Goal: Navigation & Orientation: Find specific page/section

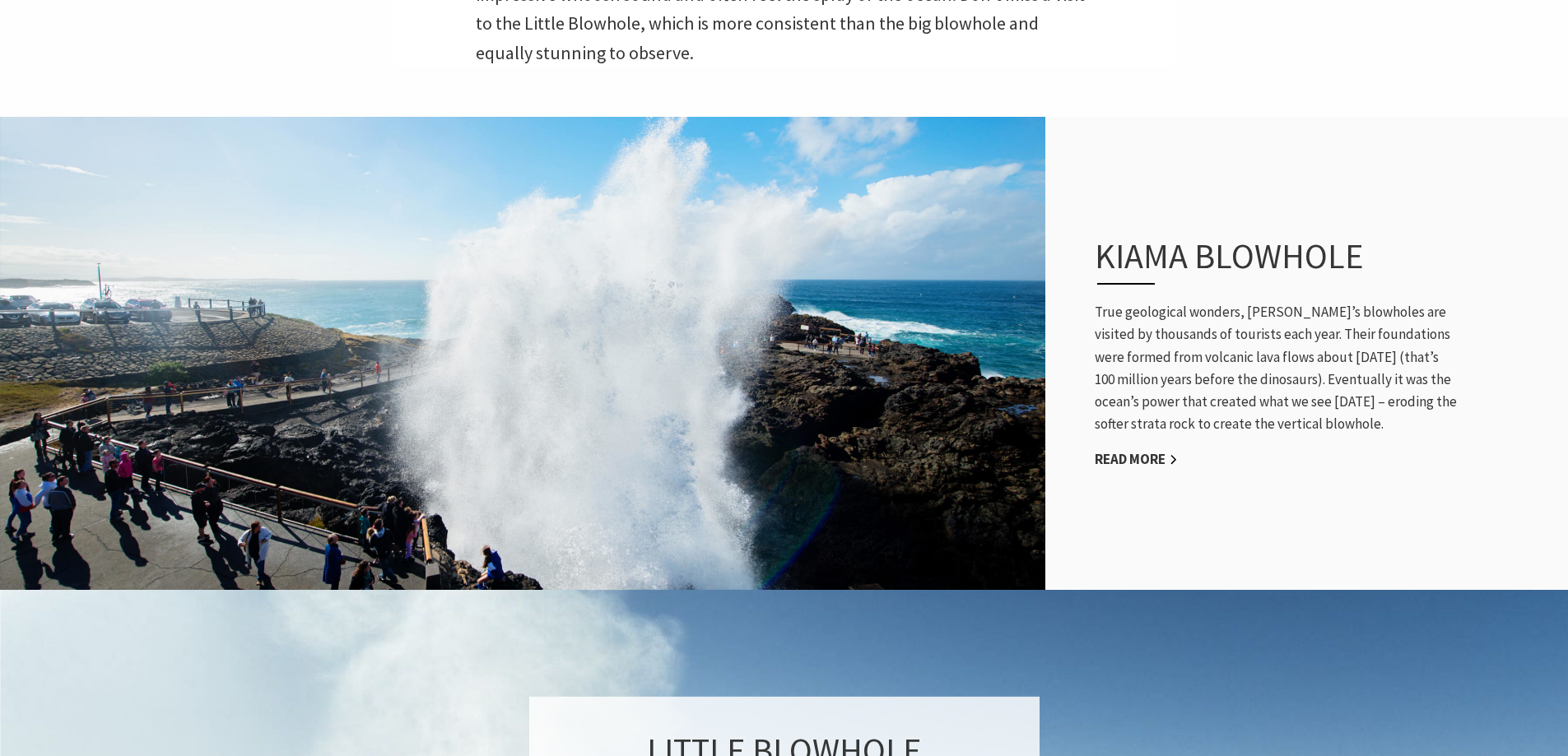
scroll to position [741, 0]
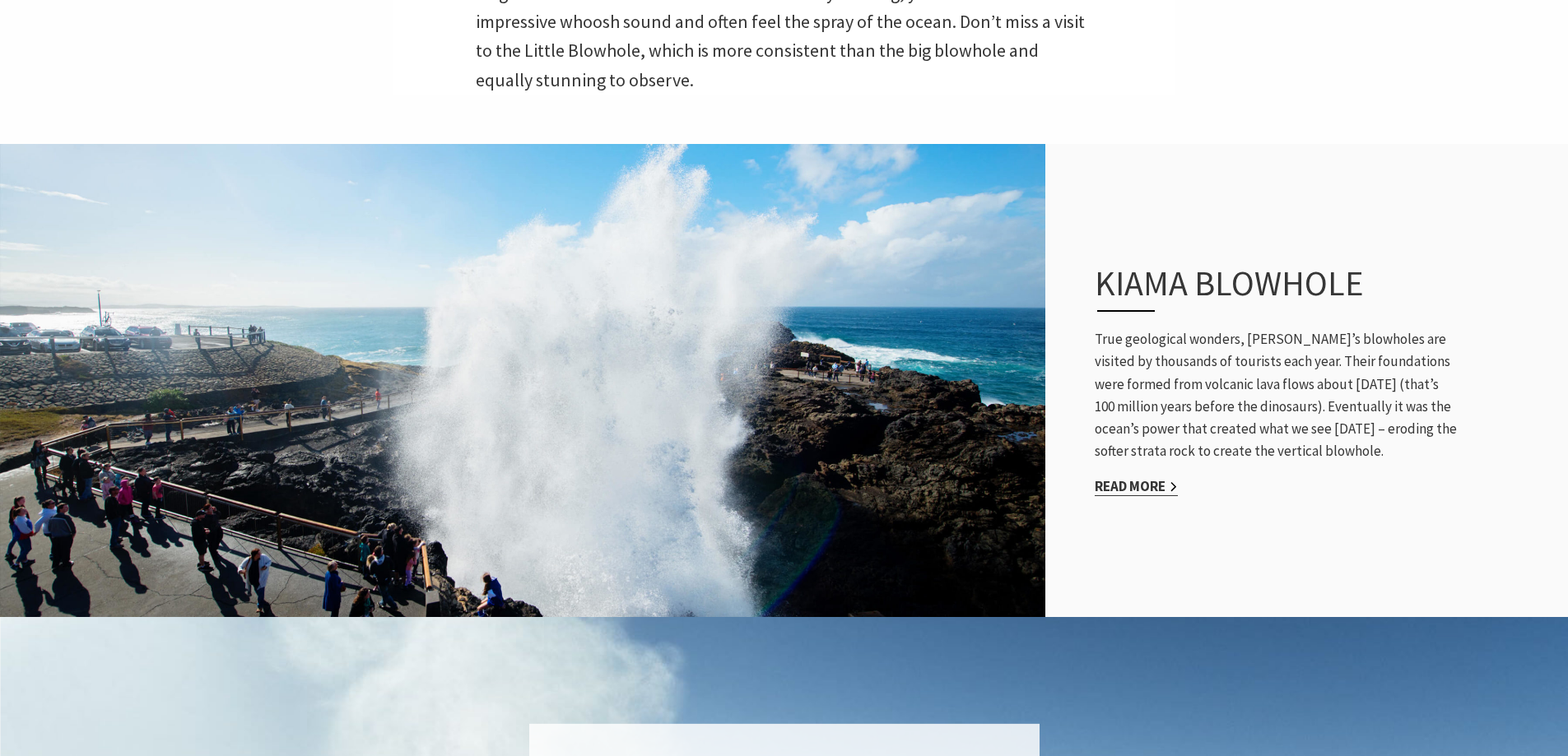
click at [1140, 477] on link "Read More" at bounding box center [1136, 486] width 83 height 19
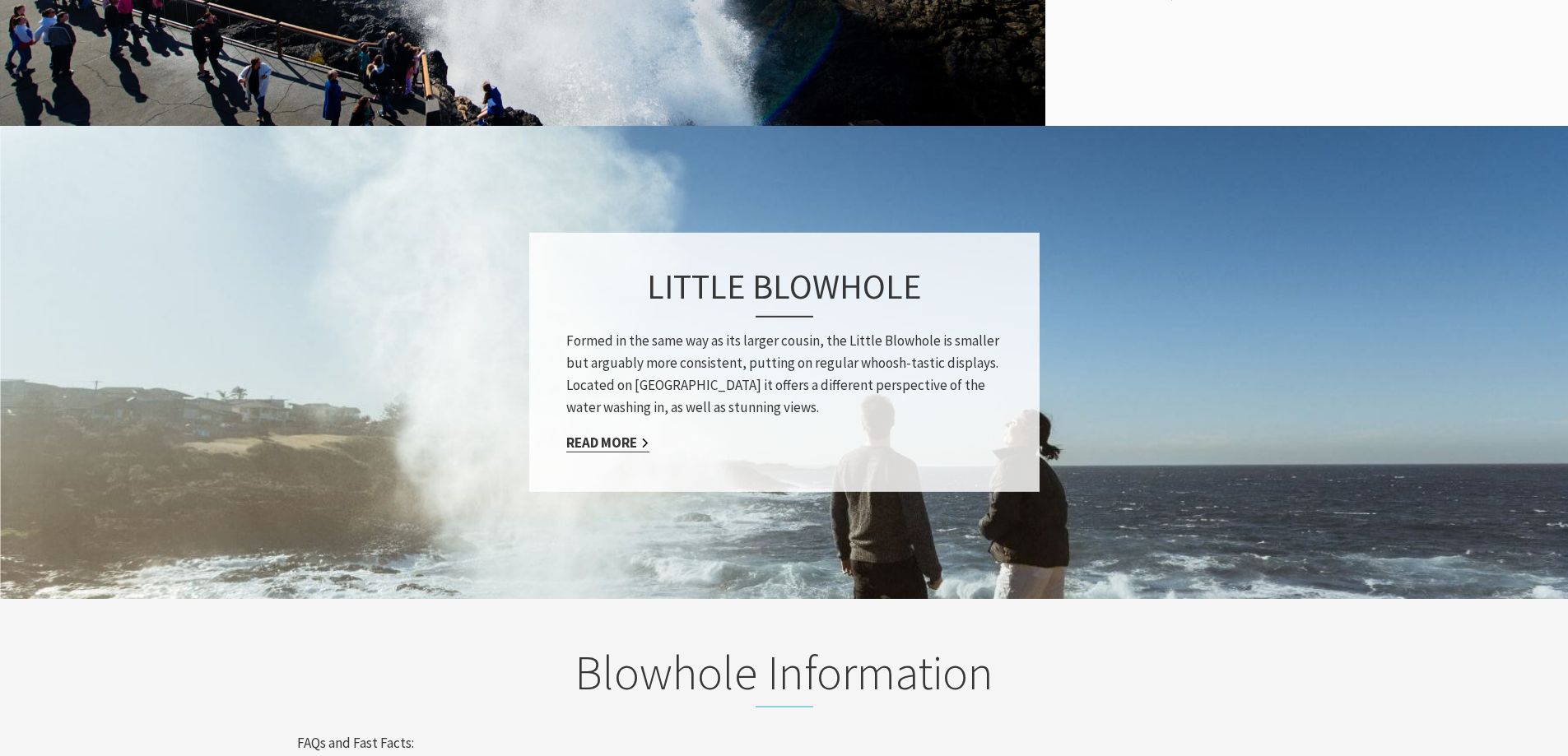
scroll to position [570, 1588]
click at [588, 434] on link "Read More" at bounding box center [608, 443] width 83 height 19
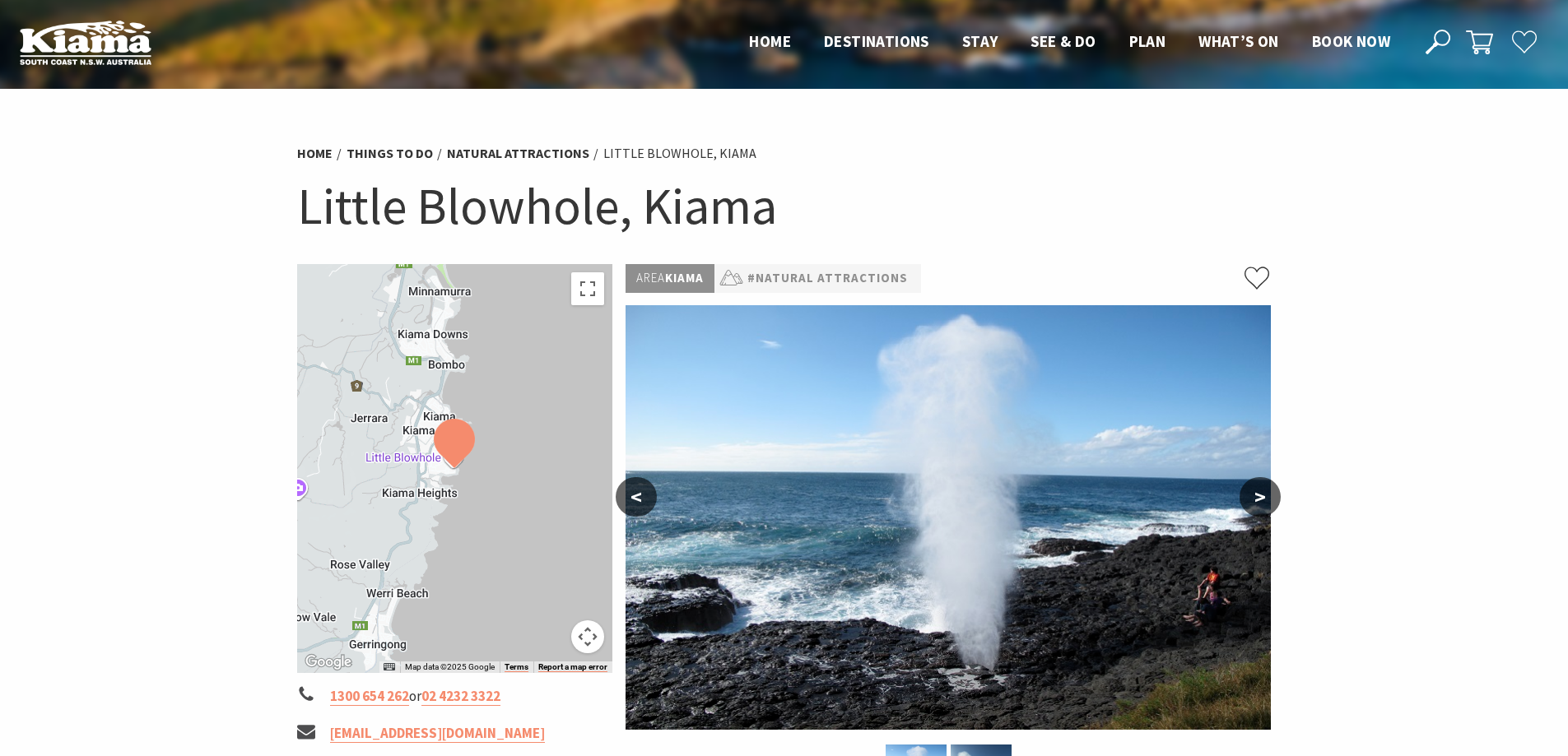
scroll to position [577, 0]
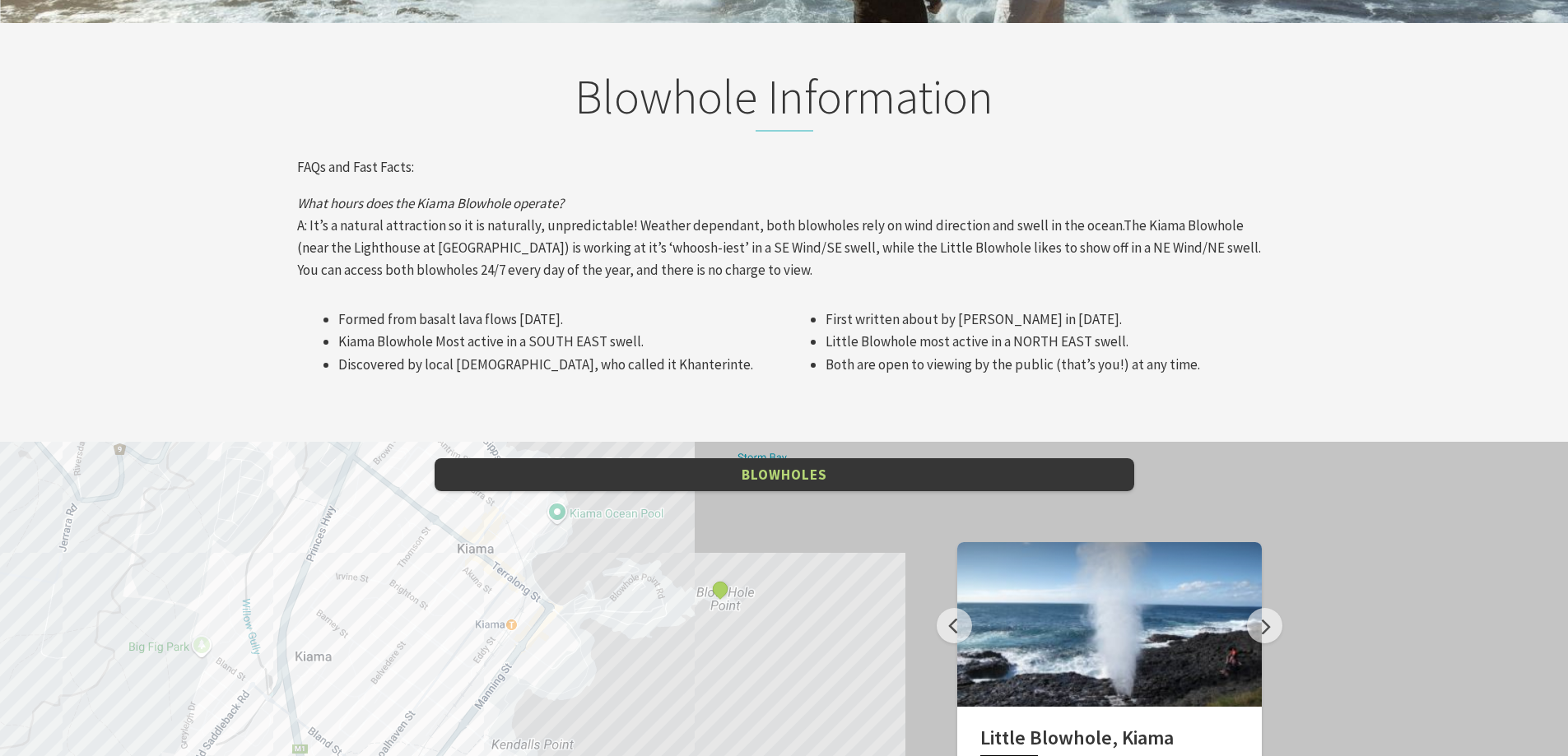
scroll to position [1973, 0]
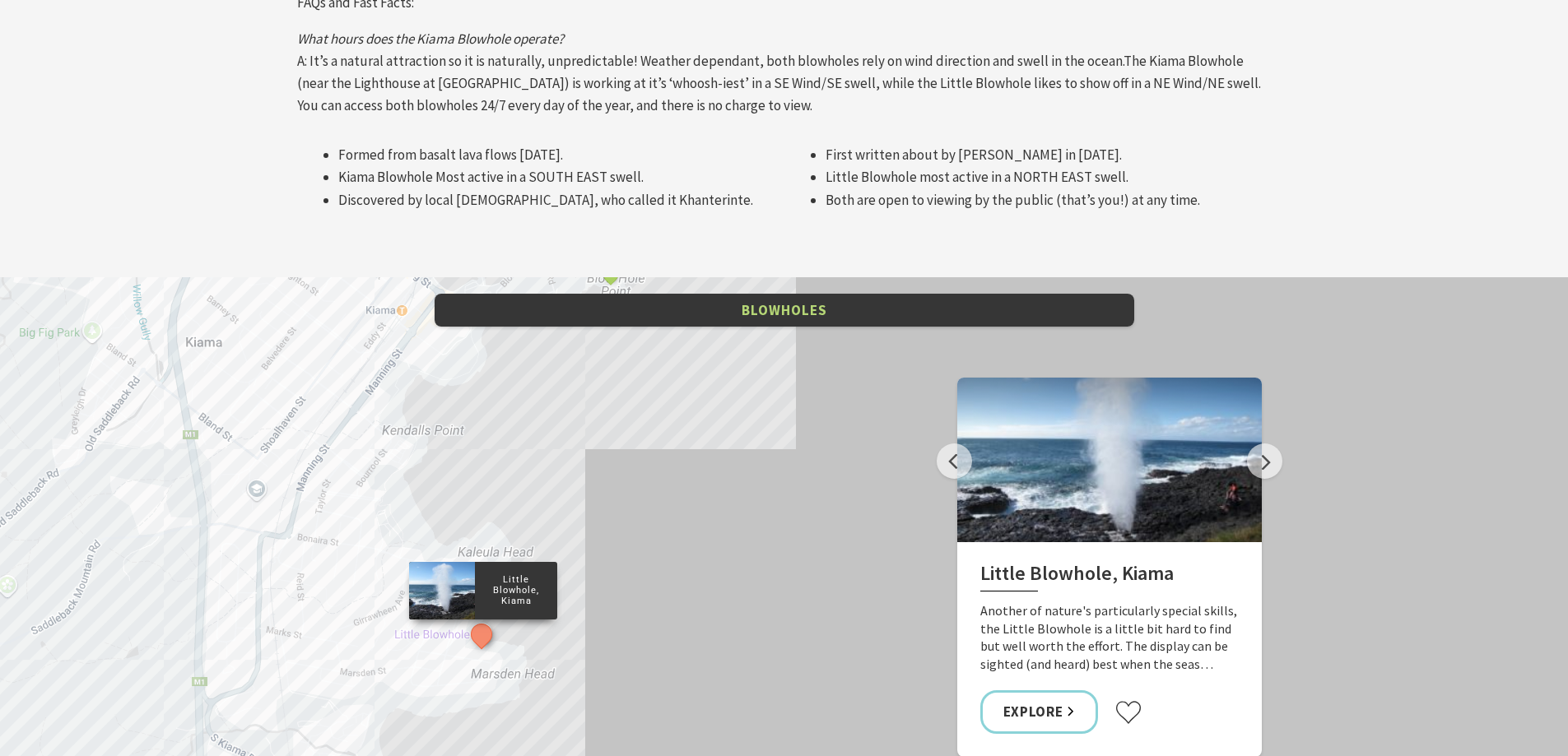
drag, startPoint x: 677, startPoint y: 503, endPoint x: 561, endPoint y: 349, distance: 192.8
click at [561, 349] on div "Little Blowhole, Kiama Kiama Blowhole" at bounding box center [784, 574] width 1568 height 592
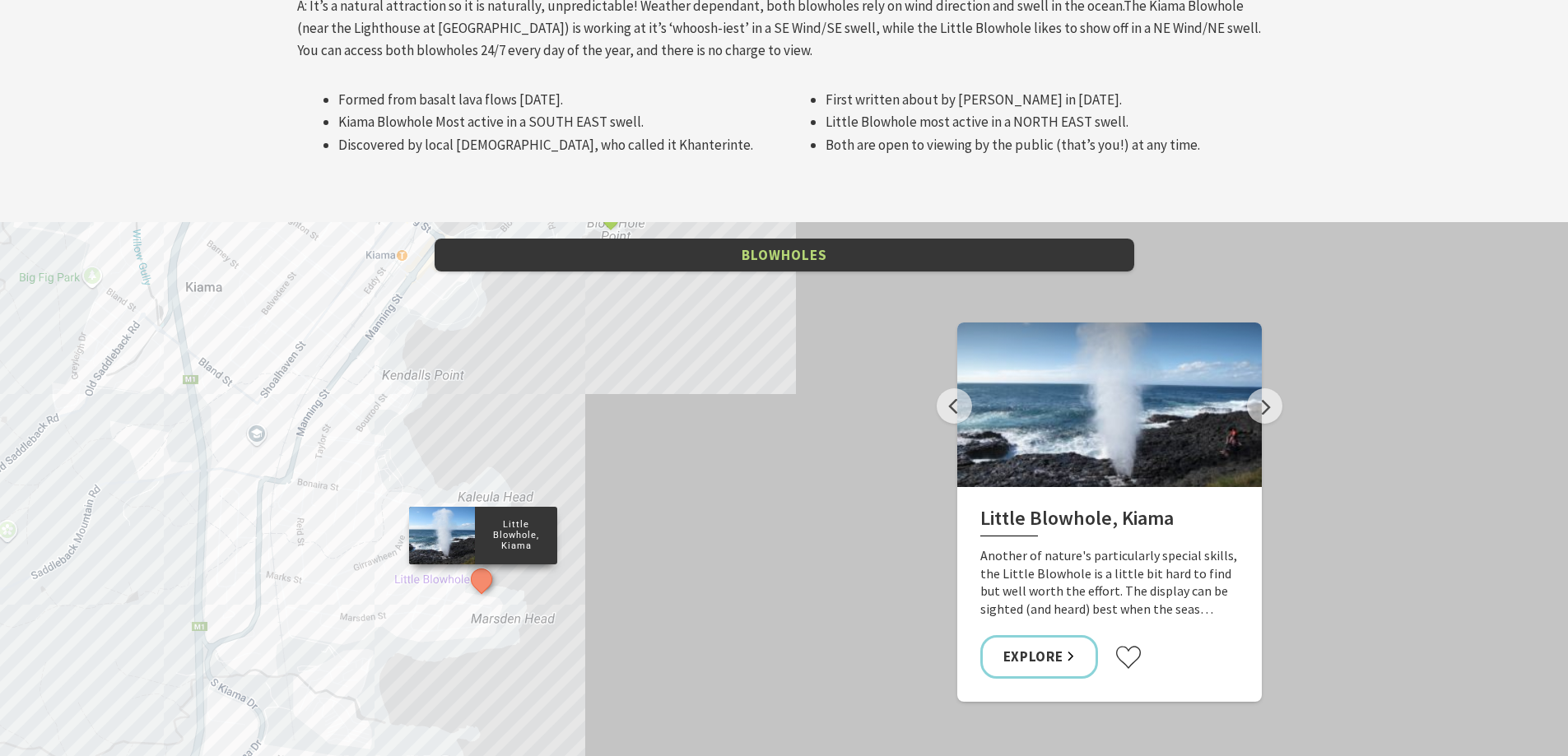
scroll to position [2055, 0]
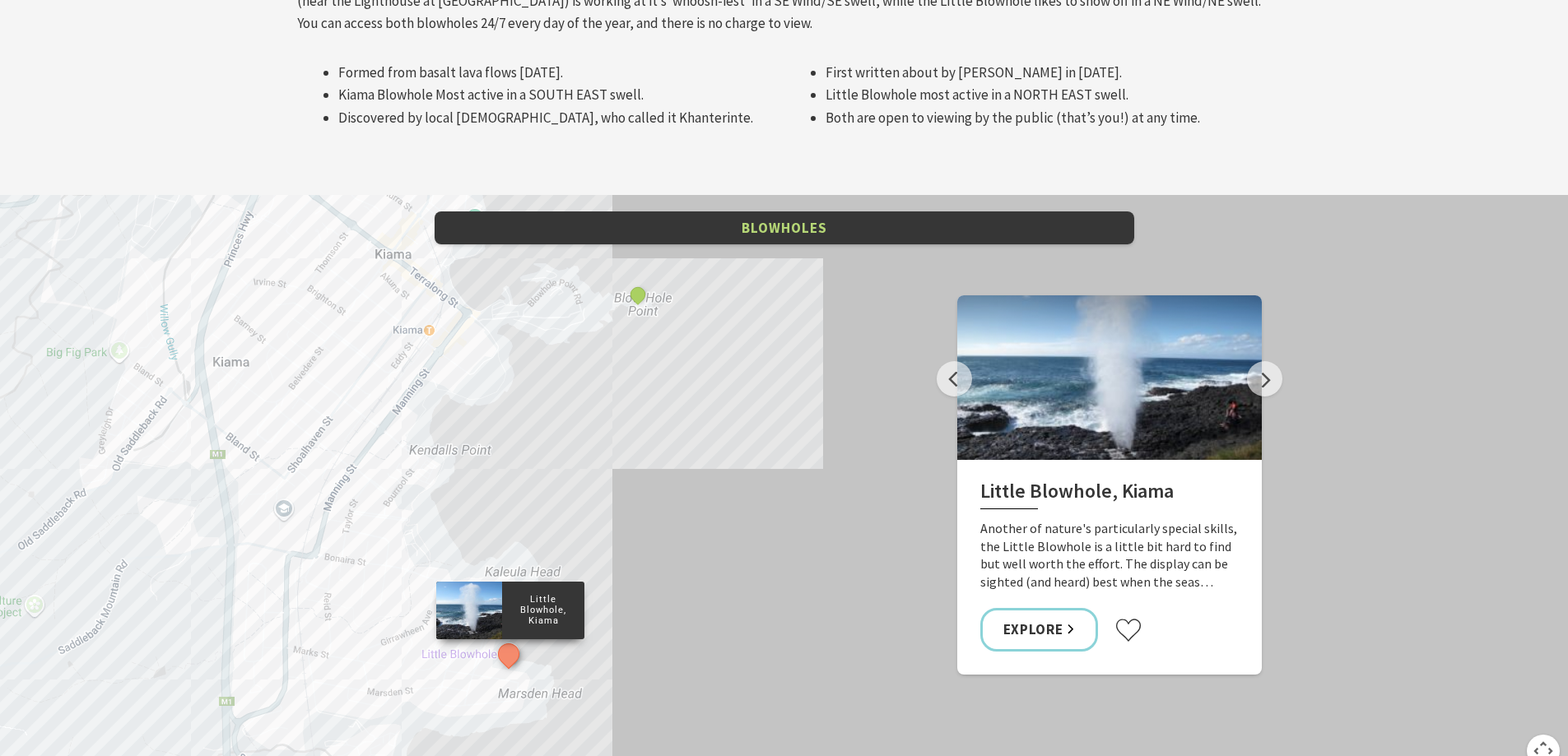
drag, startPoint x: 577, startPoint y: 647, endPoint x: 588, endPoint y: 721, distance: 74.8
click at [600, 755] on html "Skip to main content .fav-qpwo{stroke-linecap:round;stroke-linejoin:round;strok…" at bounding box center [784, 509] width 1568 height 5129
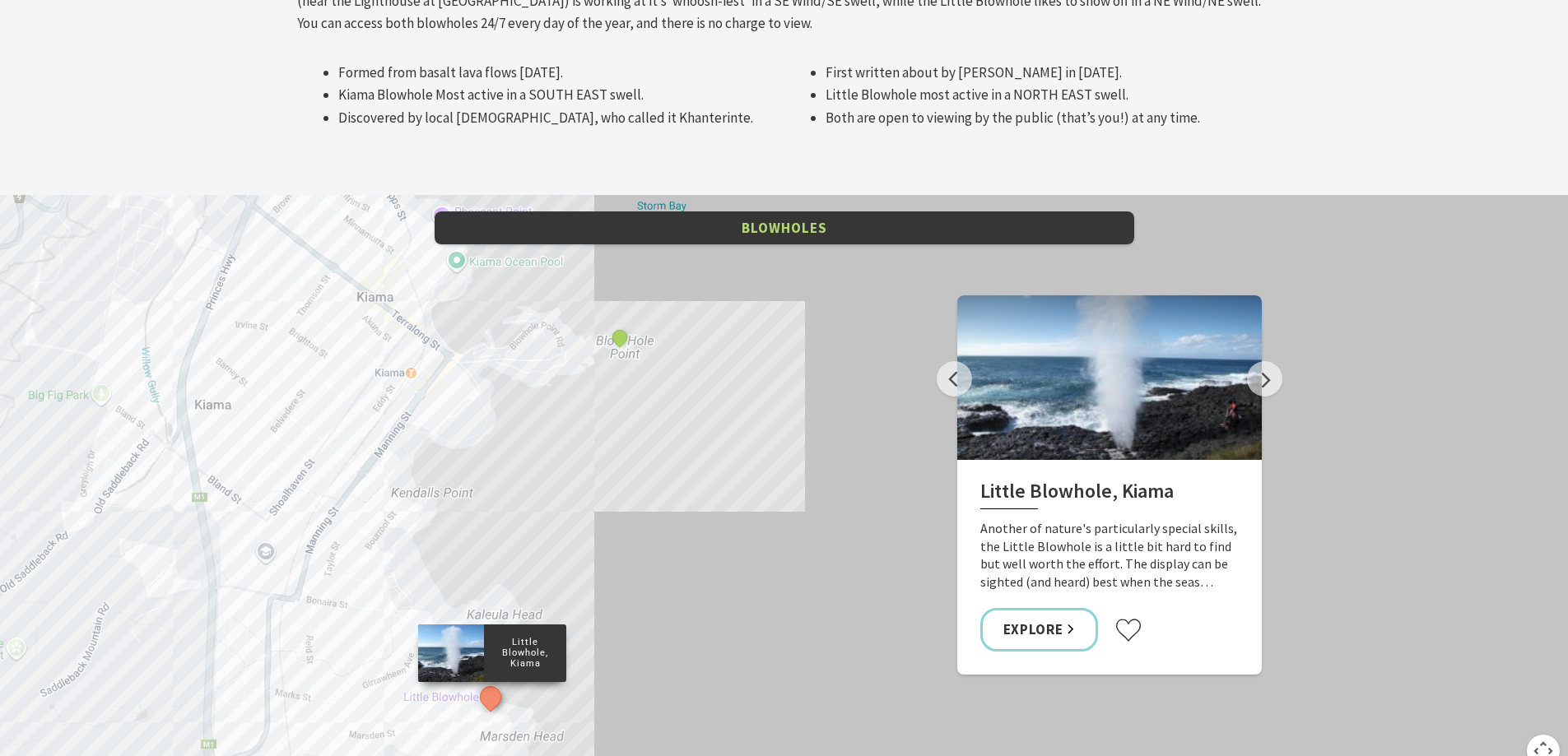
click at [716, 451] on div "Little Blowhole, Kiama Kiama Blowhole" at bounding box center [784, 492] width 1568 height 592
